Goal: Information Seeking & Learning: Understand process/instructions

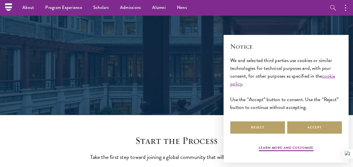
scroll to position [112, 0]
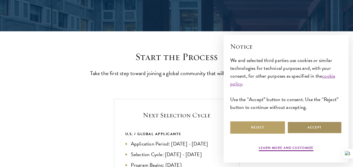
click at [326, 123] on button "Accept" at bounding box center [314, 127] width 55 height 13
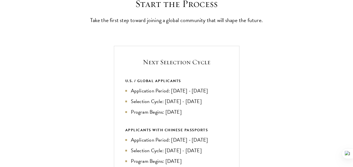
scroll to position [195, 0]
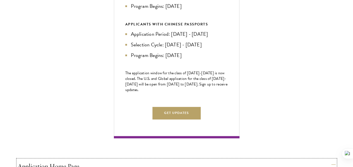
scroll to position [279, 0]
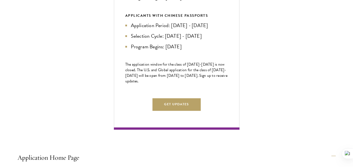
drag, startPoint x: 44, startPoint y: 30, endPoint x: 178, endPoint y: 29, distance: 134.3
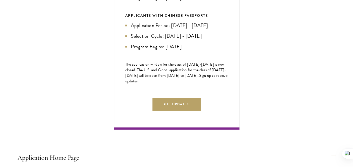
drag, startPoint x: 46, startPoint y: 45, endPoint x: 168, endPoint y: 47, distance: 122.0
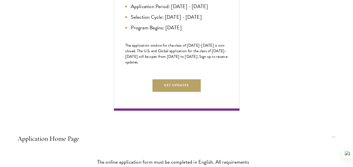
scroll to position [307, 0]
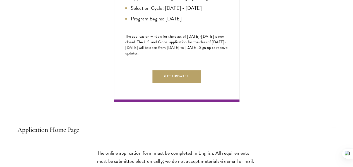
drag, startPoint x: 59, startPoint y: 26, endPoint x: 87, endPoint y: 44, distance: 34.3
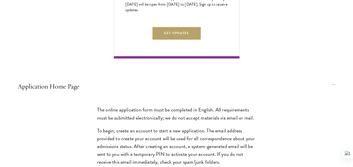
scroll to position [363, 0]
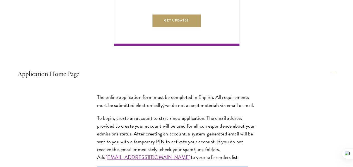
drag, startPoint x: 45, startPoint y: 23, endPoint x: 132, endPoint y: 66, distance: 97.4
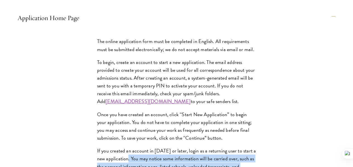
drag, startPoint x: 132, startPoint y: 28, endPoint x: 0, endPoint y: 83, distance: 142.8
click at [97, 147] on p "If you created an account in [DATE] or later, login as a returning user to star…" at bounding box center [176, 170] width 159 height 47
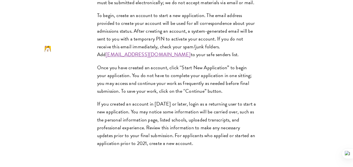
scroll to position [475, 0]
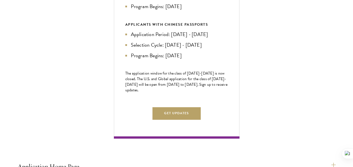
scroll to position [279, 0]
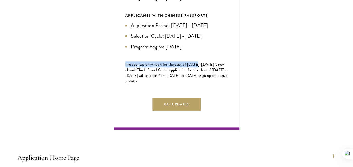
drag, startPoint x: 224, startPoint y: 109, endPoint x: 331, endPoint y: 113, distance: 107.3
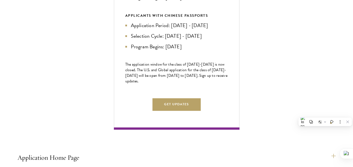
click at [240, 90] on div "Next Selection Cycle U.S. / GLOBAL APPLICANTS Application Period: [DATE] - [DAT…" at bounding box center [177, 30] width 126 height 198
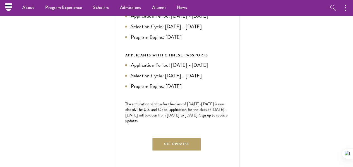
scroll to position [251, 0]
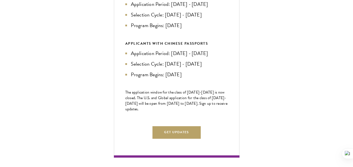
drag, startPoint x: 306, startPoint y: 123, endPoint x: 217, endPoint y: 91, distance: 94.1
click at [217, 91] on div "Next Selection Cycle U.S. / GLOBAL APPLICANTS Application Period: [DATE] - [DAT…" at bounding box center [177, 58] width 126 height 198
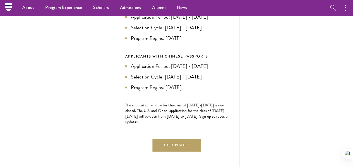
scroll to position [223, 0]
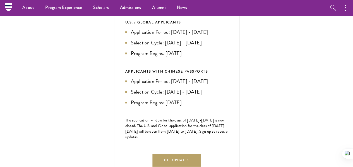
drag, startPoint x: 222, startPoint y: 42, endPoint x: 301, endPoint y: 84, distance: 88.9
click at [240, 84] on div "Next Selection Cycle U.S. / GLOBAL APPLICANTS Application Period: [DATE] - [DAT…" at bounding box center [177, 86] width 126 height 198
click at [240, 42] on div "Next Selection Cycle U.S. / GLOBAL APPLICANTS Application Period: [DATE] - [DAT…" at bounding box center [177, 86] width 126 height 198
click at [228, 57] on li "Program Begins: [DATE]" at bounding box center [176, 53] width 103 height 8
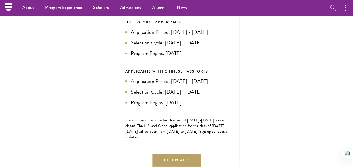
click at [228, 57] on li "Program Begins: [DATE]" at bounding box center [176, 53] width 103 height 8
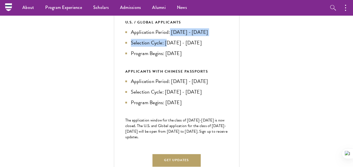
drag, startPoint x: 272, startPoint y: 53, endPoint x: 270, endPoint y: 66, distance: 13.9
click at [228, 57] on ul "Application Period: [DATE] - [DATE] Selection Cycle: [DATE] - [DATE] Program Be…" at bounding box center [176, 42] width 103 height 29
click at [228, 49] on div "U.S. / GLOBAL APPLICANTS Application Period: [DATE] - [DATE] Selection Cycle: […" at bounding box center [176, 38] width 103 height 38
click at [240, 59] on div "Next Selection Cycle U.S. / GLOBAL APPLICANTS Application Period: [DATE] - [DAT…" at bounding box center [177, 86] width 126 height 198
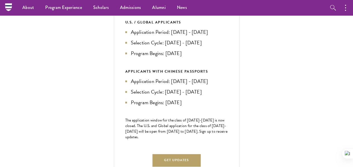
click at [240, 94] on div "Next Selection Cycle U.S. / GLOBAL APPLICANTS Application Period: [DATE] - [DAT…" at bounding box center [177, 86] width 126 height 198
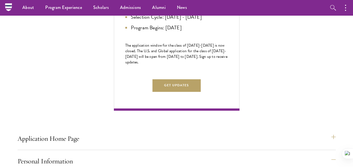
scroll to position [335, 0]
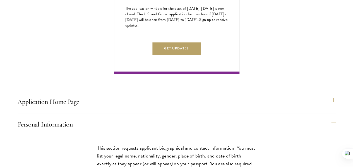
drag, startPoint x: 273, startPoint y: 68, endPoint x: 289, endPoint y: 83, distance: 21.7
click at [228, 28] on p "The application window for the class of [DATE]-[DATE] is now closed. The U.S. a…" at bounding box center [176, 17] width 103 height 22
